Goal: Task Accomplishment & Management: Use online tool/utility

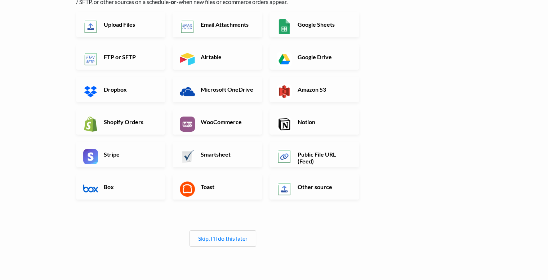
scroll to position [112, 0]
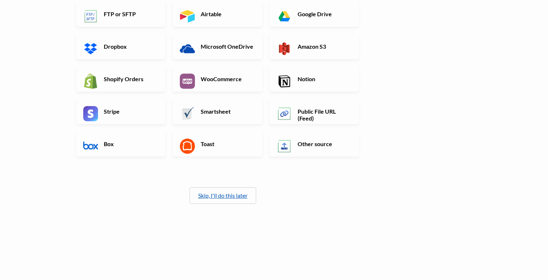
click at [231, 192] on link "Skip, I'll do this later" at bounding box center [222, 195] width 49 height 7
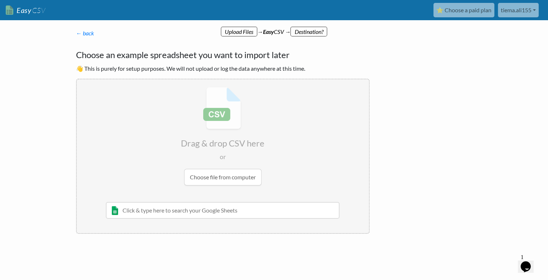
scroll to position [0, 0]
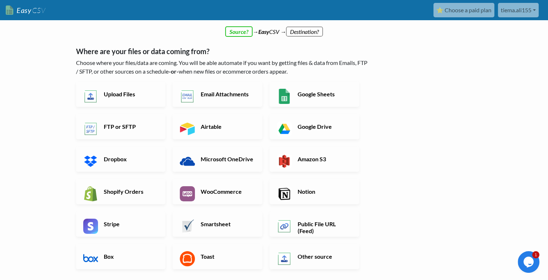
click at [298, 31] on div "← back Thanks for signing up! Set up your Import Flow and Upload Page in 1 minu…" at bounding box center [223, 184] width 308 height 325
click at [238, 32] on div "← back Thanks for signing up! Set up your Import Flow and Upload Page in 1 minu…" at bounding box center [223, 184] width 308 height 325
click at [281, 35] on div "← back Thanks for signing up! Set up your Import Flow and Upload Page in 1 minu…" at bounding box center [223, 184] width 308 height 325
click at [530, 12] on link "tiema.ali155" at bounding box center [518, 10] width 41 height 14
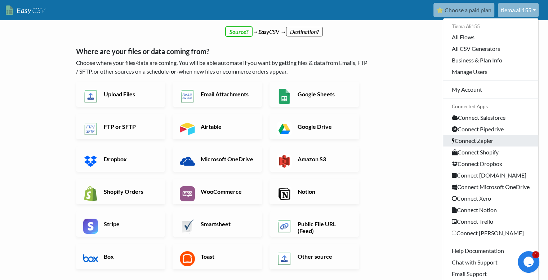
click at [480, 141] on link "Connect Zapier" at bounding box center [490, 141] width 95 height 12
